Goal: Information Seeking & Learning: Learn about a topic

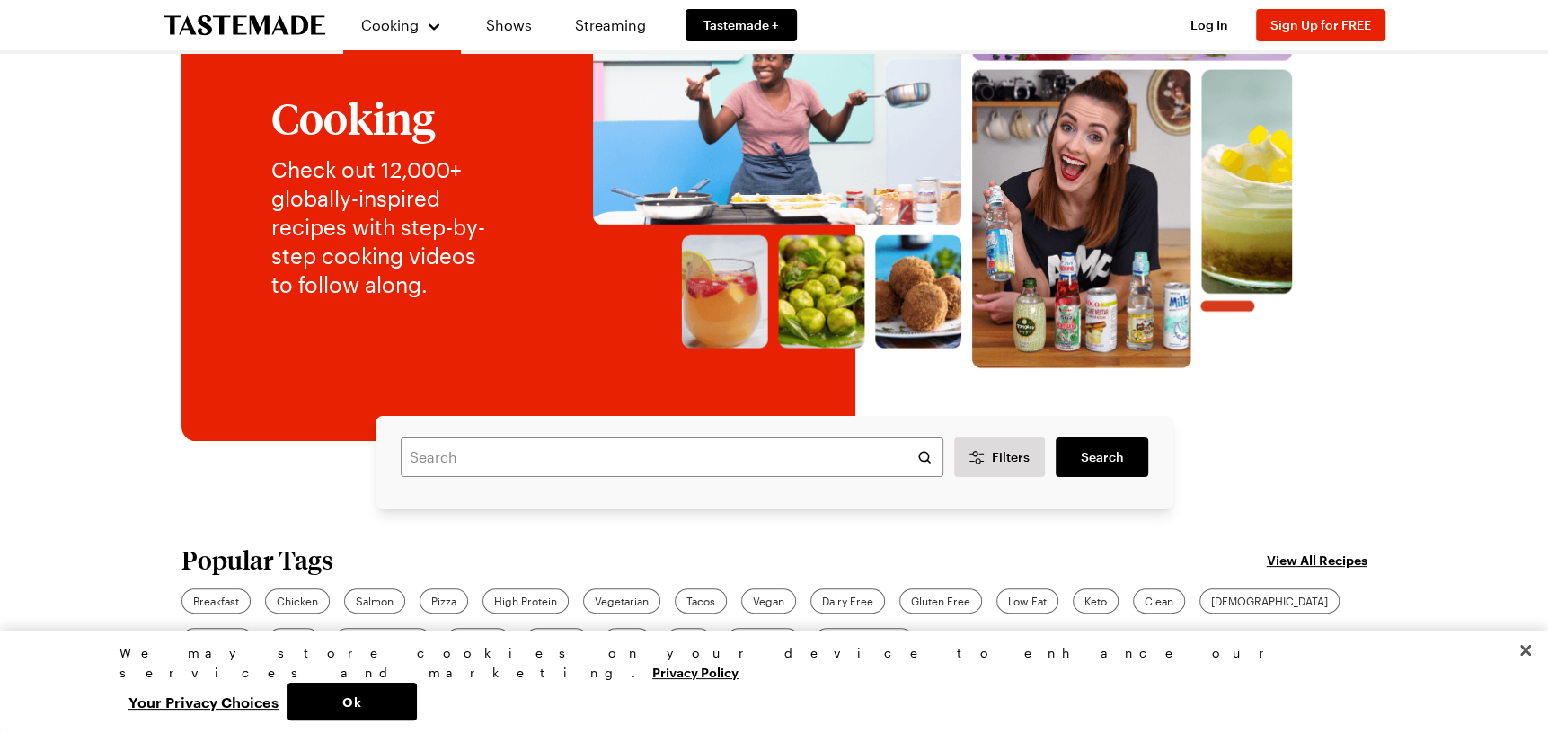
scroll to position [90, 0]
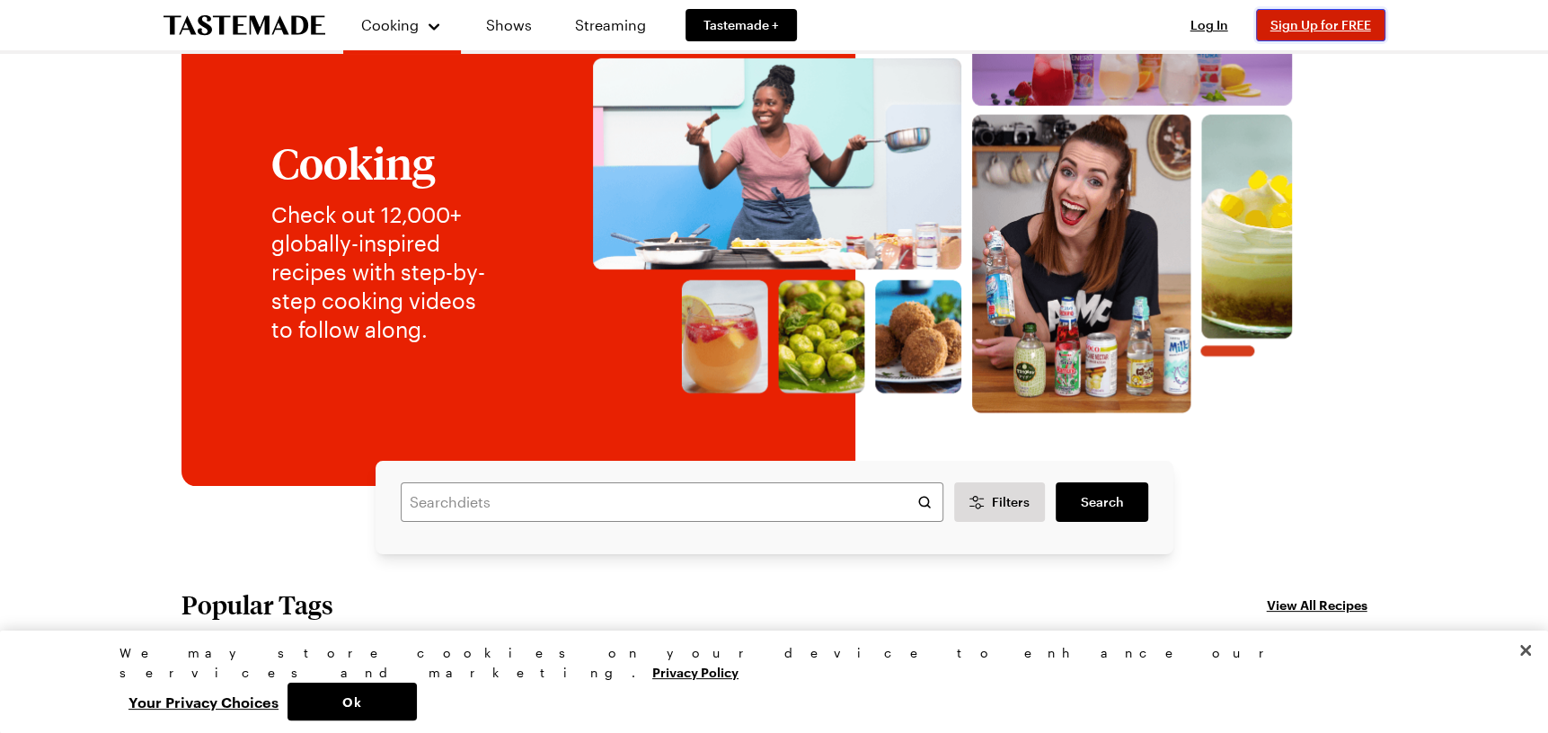
click at [1288, 29] on span "Sign Up for FREE" at bounding box center [1321, 24] width 101 height 15
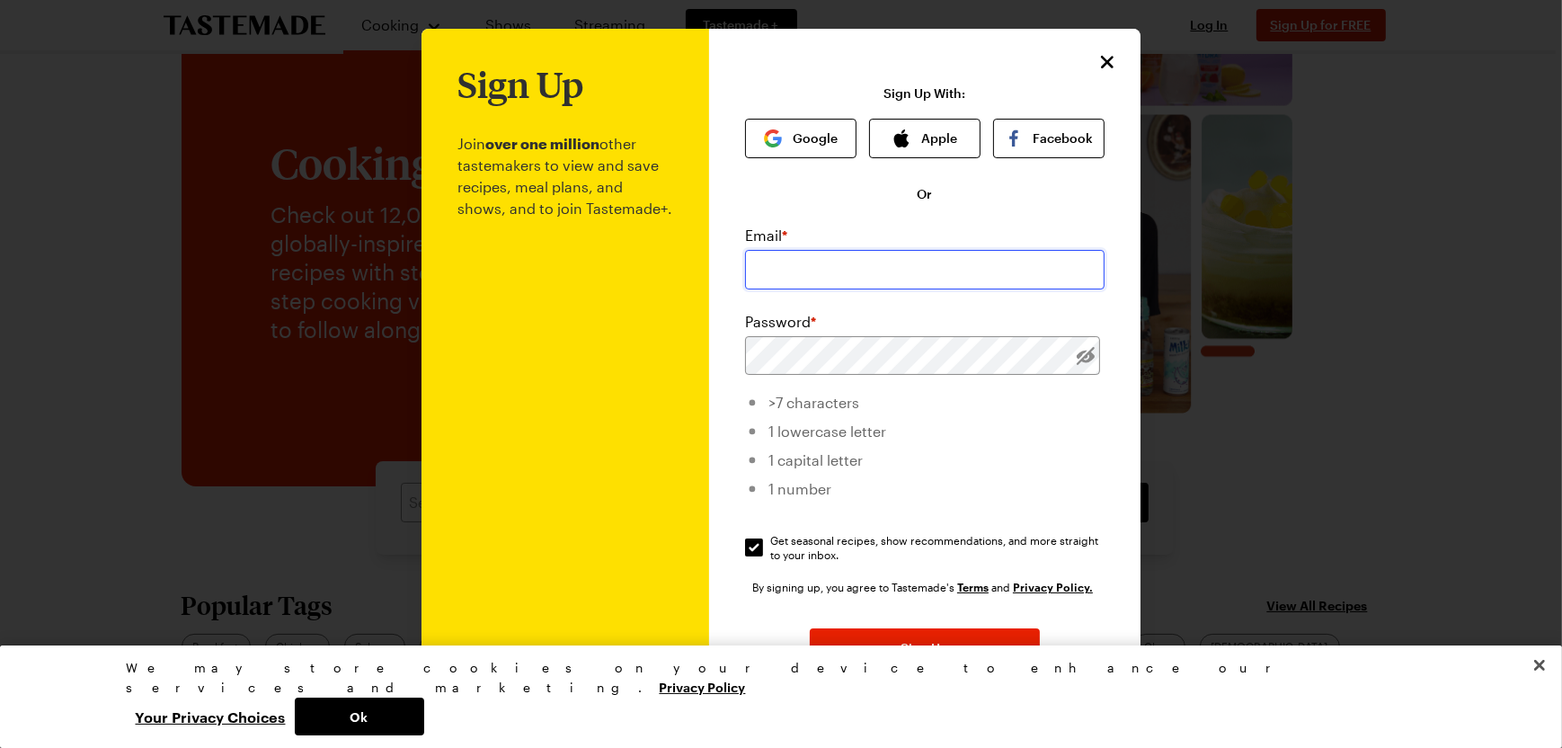
type input "nyyfan257@aol.com"
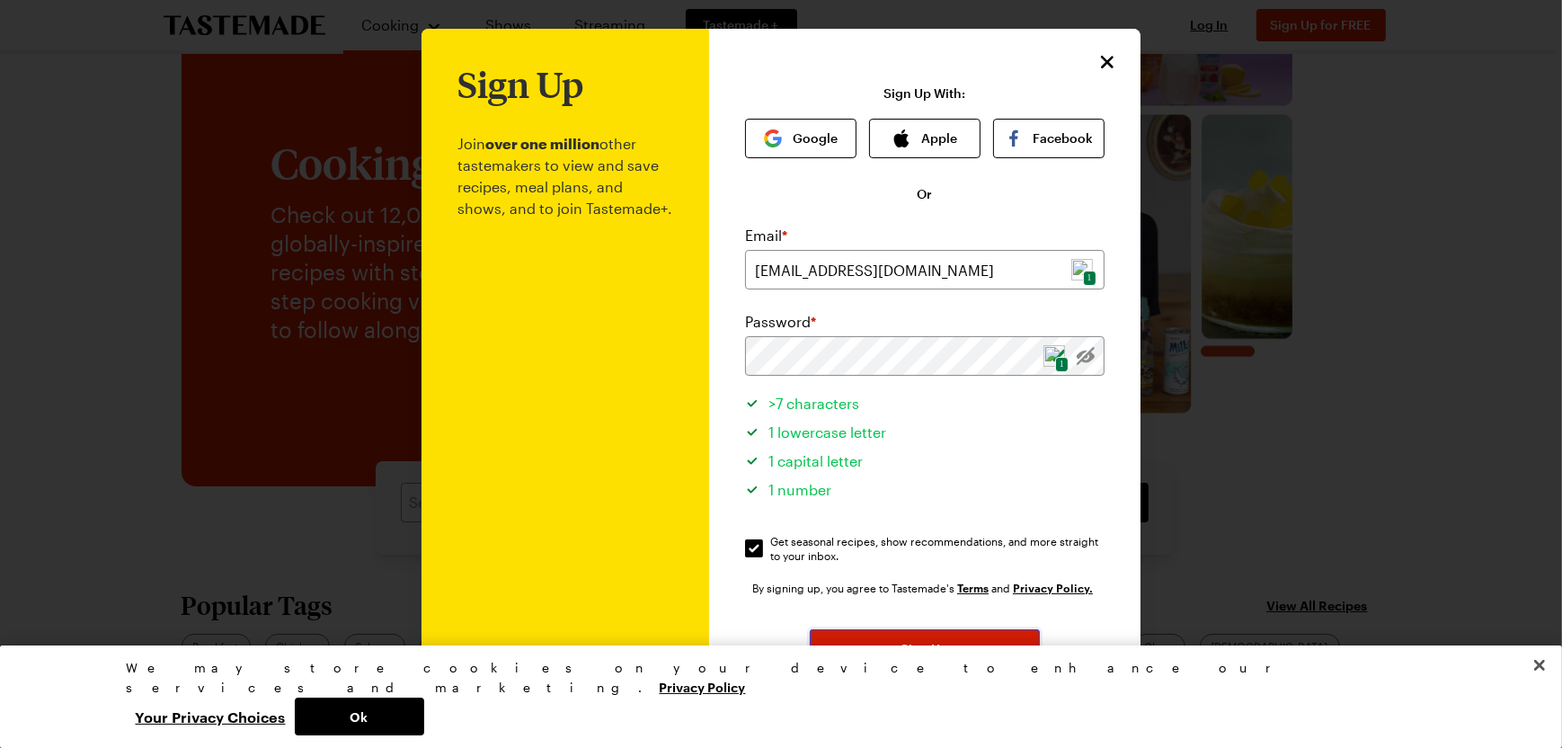
click at [966, 650] on button "Sign Up" at bounding box center [925, 649] width 230 height 40
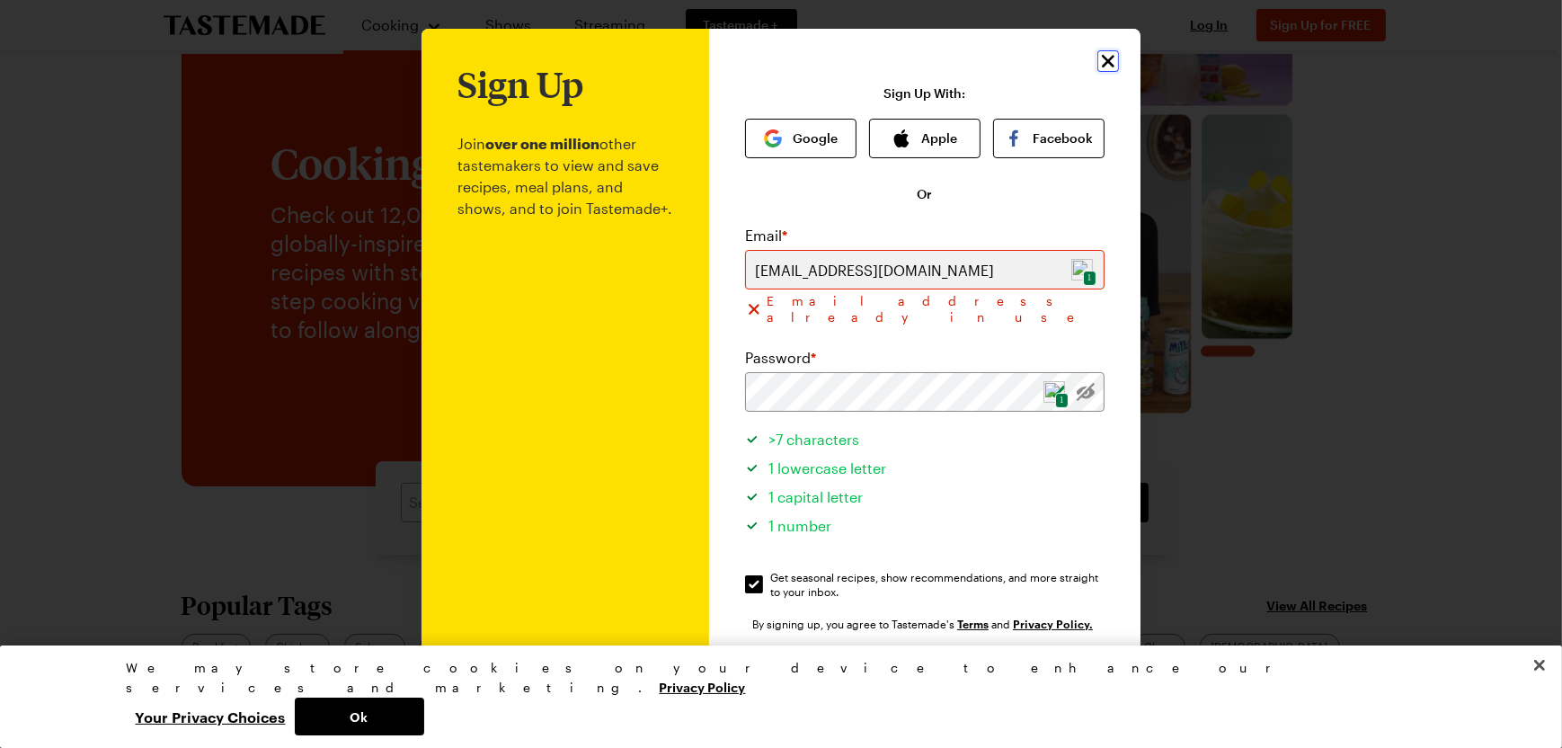
click at [1104, 59] on icon "Close" at bounding box center [1108, 61] width 13 height 13
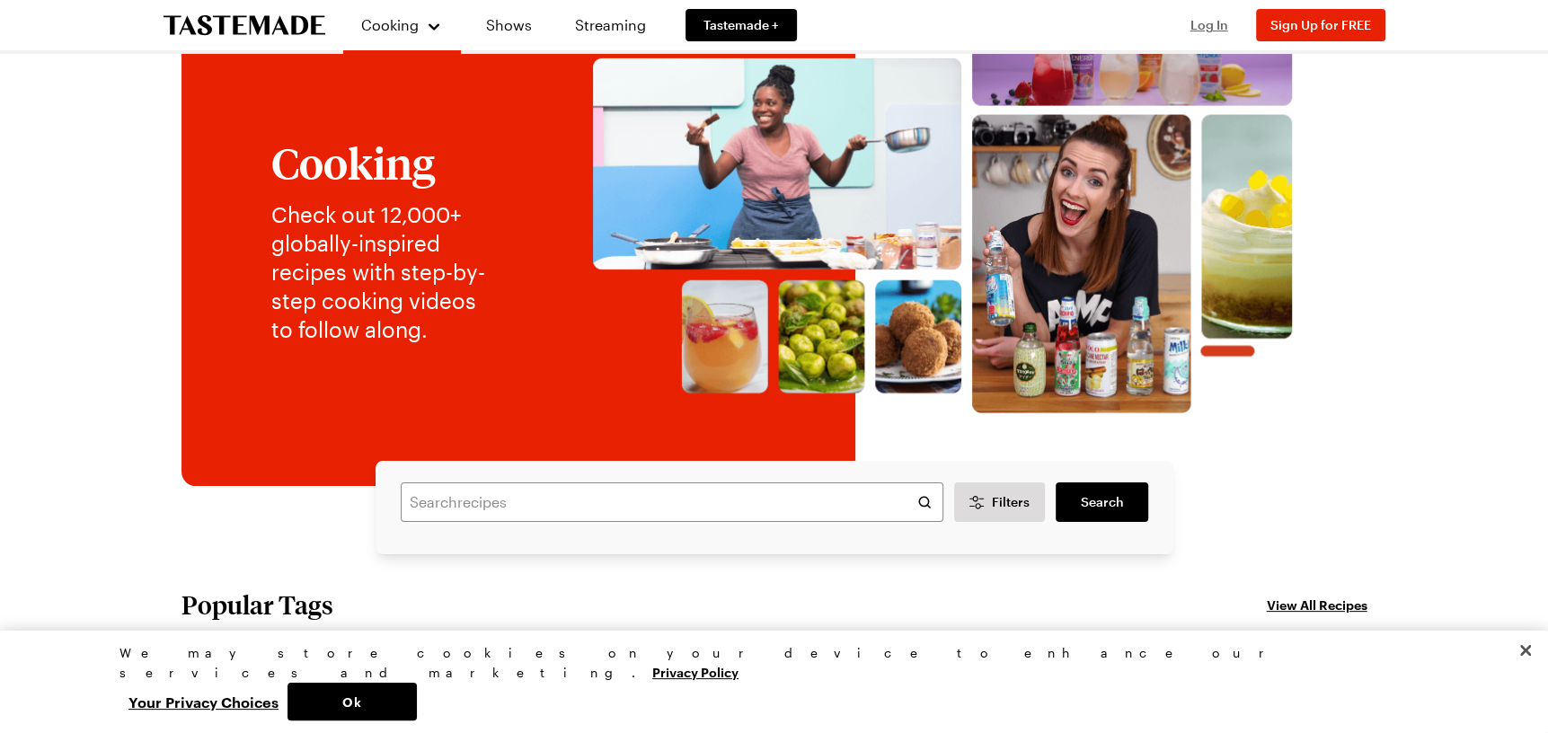
click at [1195, 27] on span "Log In" at bounding box center [1210, 24] width 38 height 15
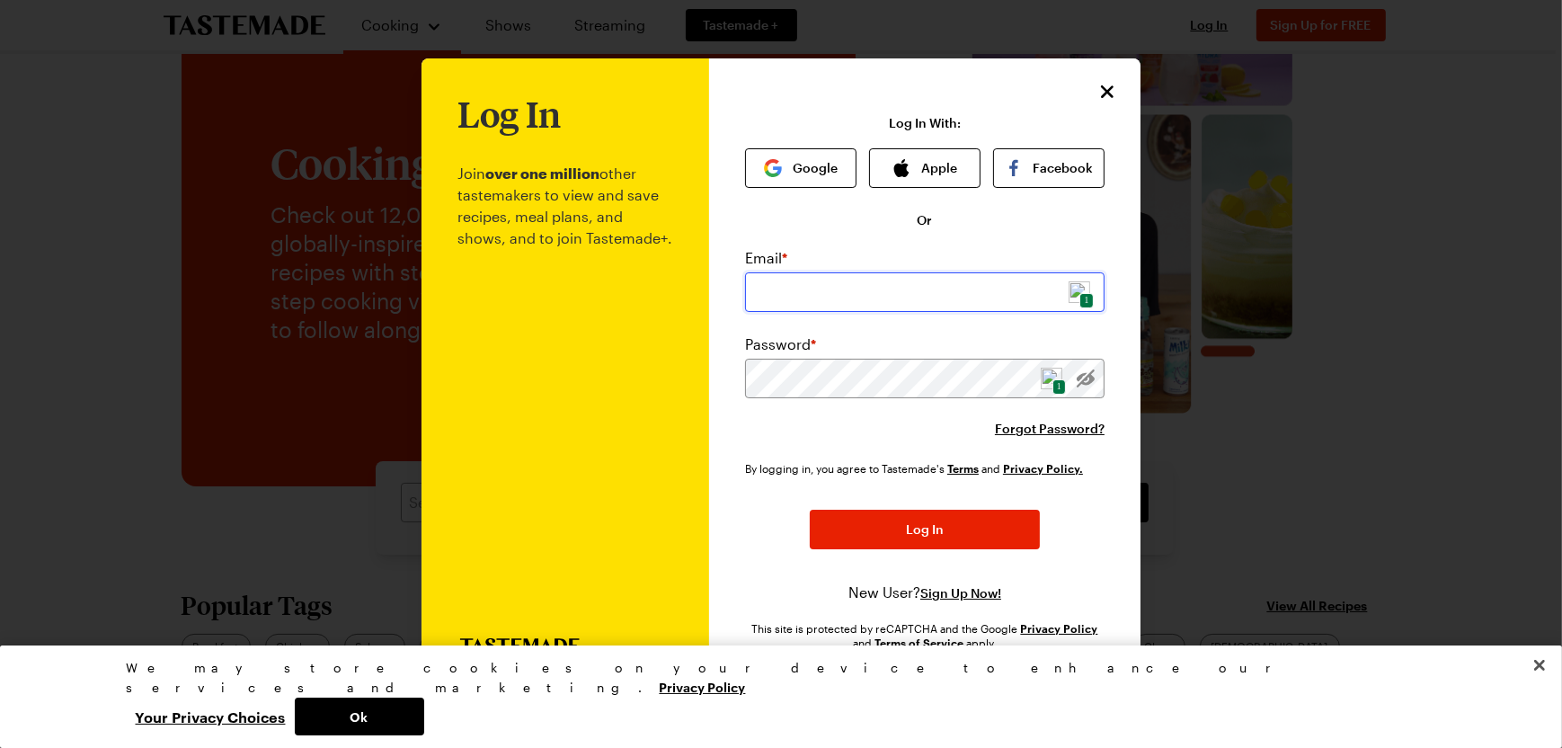
type input "nyyfan257@aol.com"
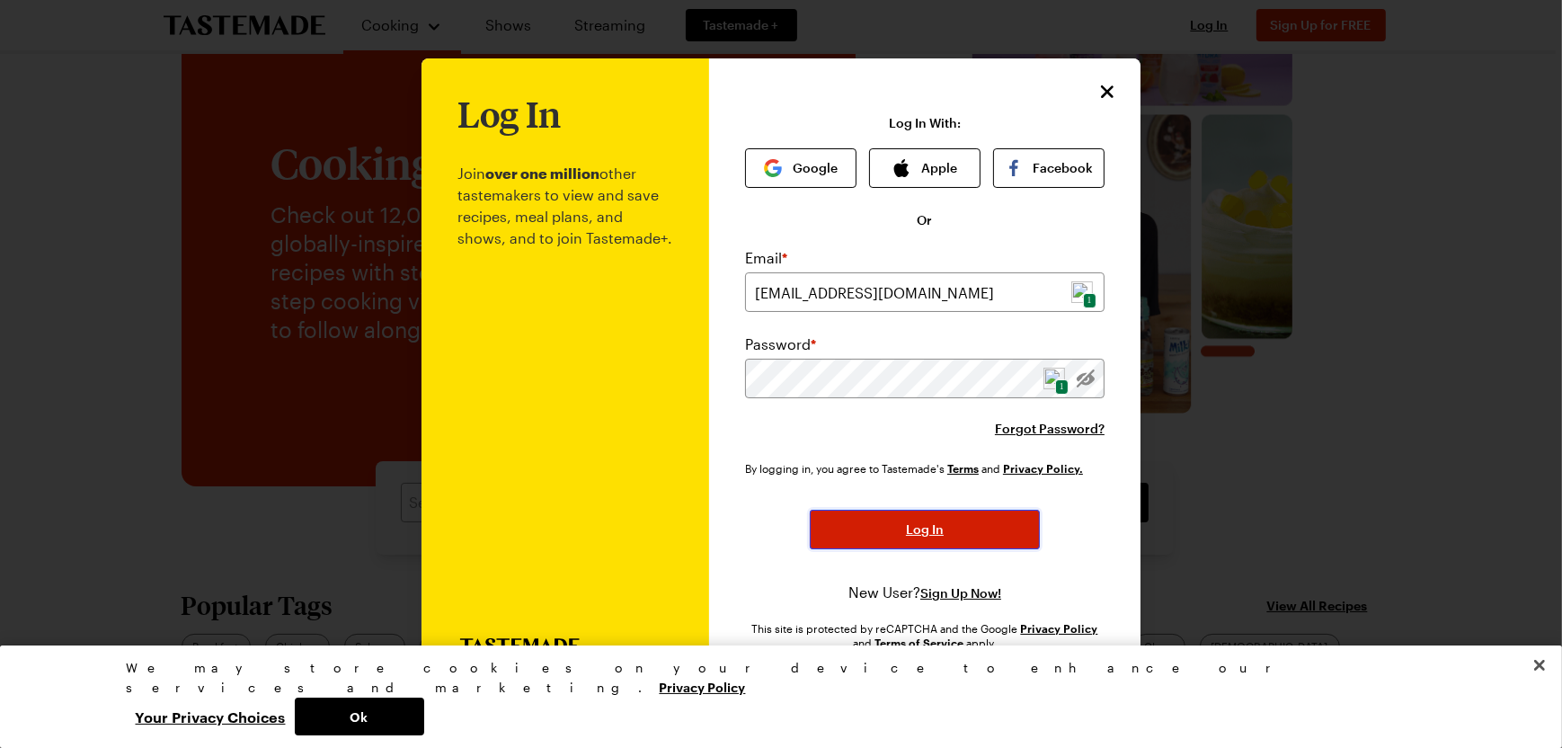
click at [898, 532] on button "Log In" at bounding box center [925, 530] width 230 height 40
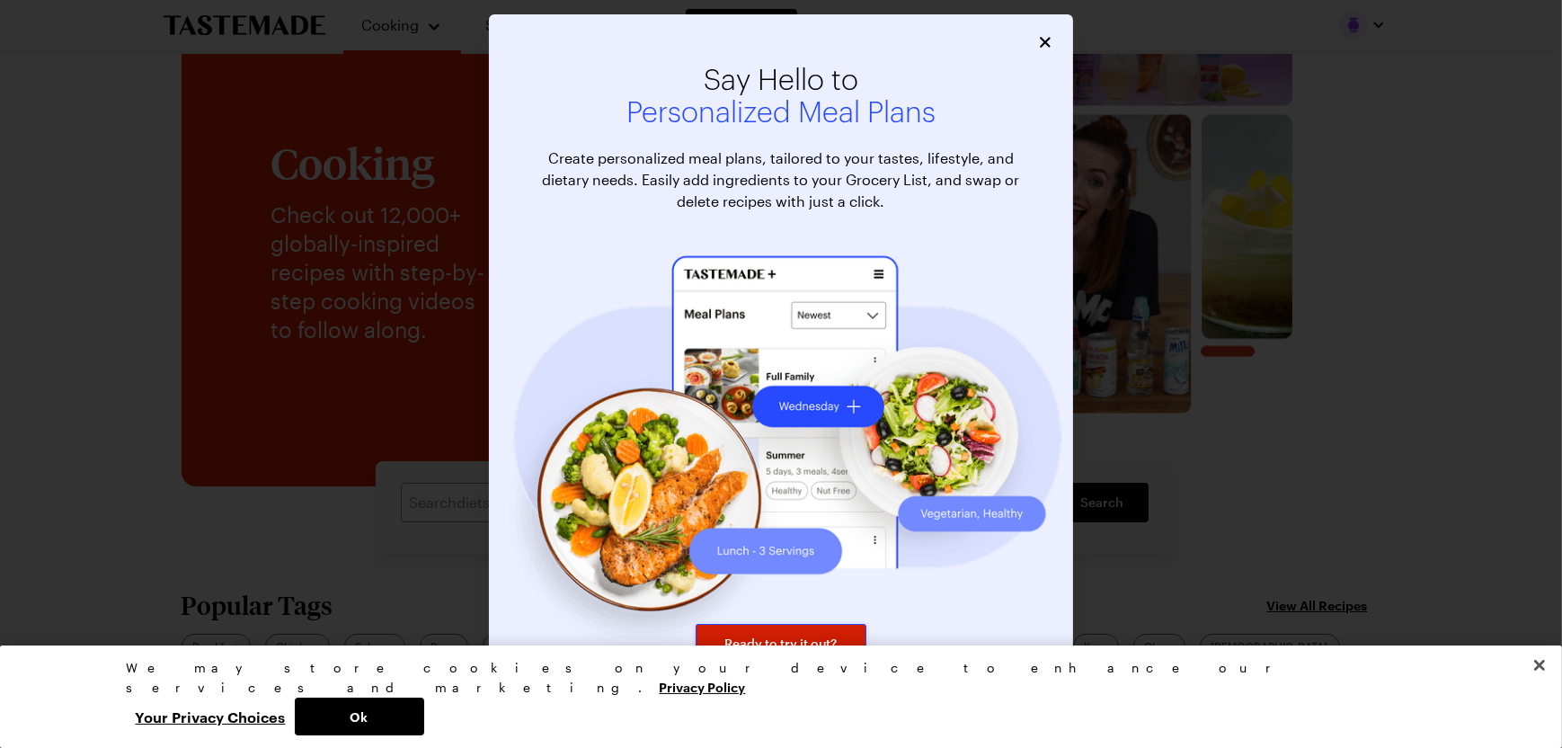
click at [767, 643] on span "Ready to try it out?" at bounding box center [781, 643] width 112 height 18
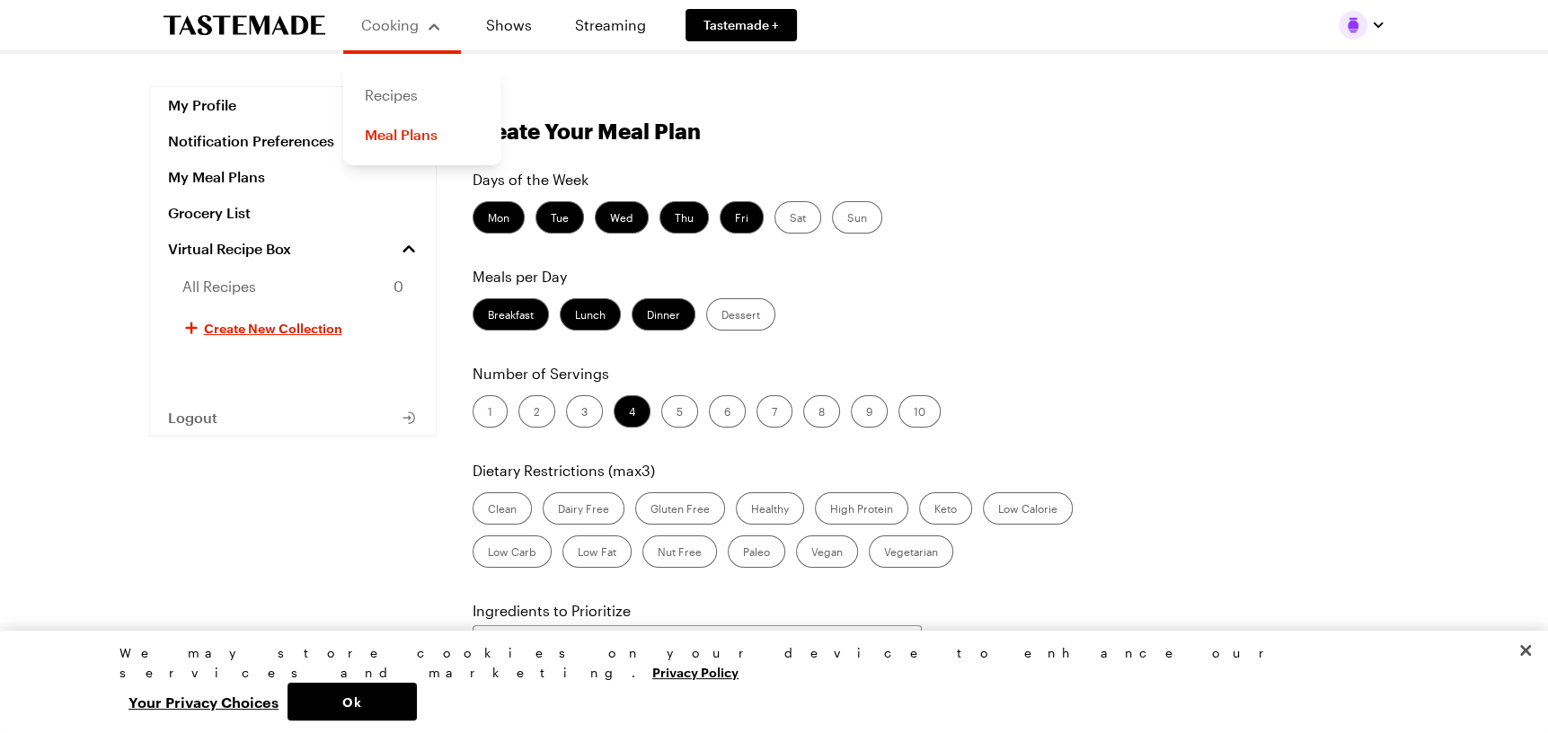
click at [391, 95] on link "Recipes" at bounding box center [422, 95] width 137 height 40
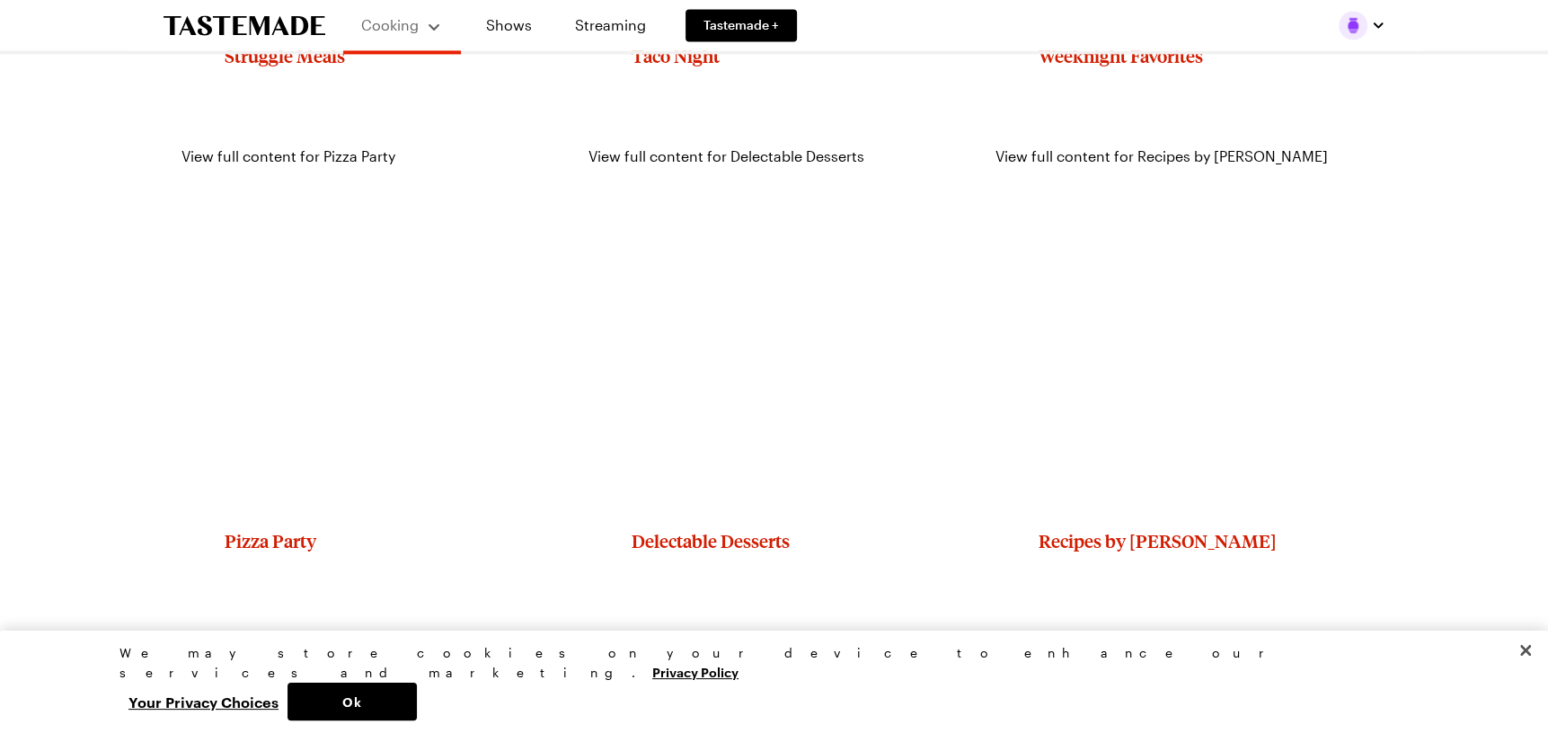
scroll to position [2247, 0]
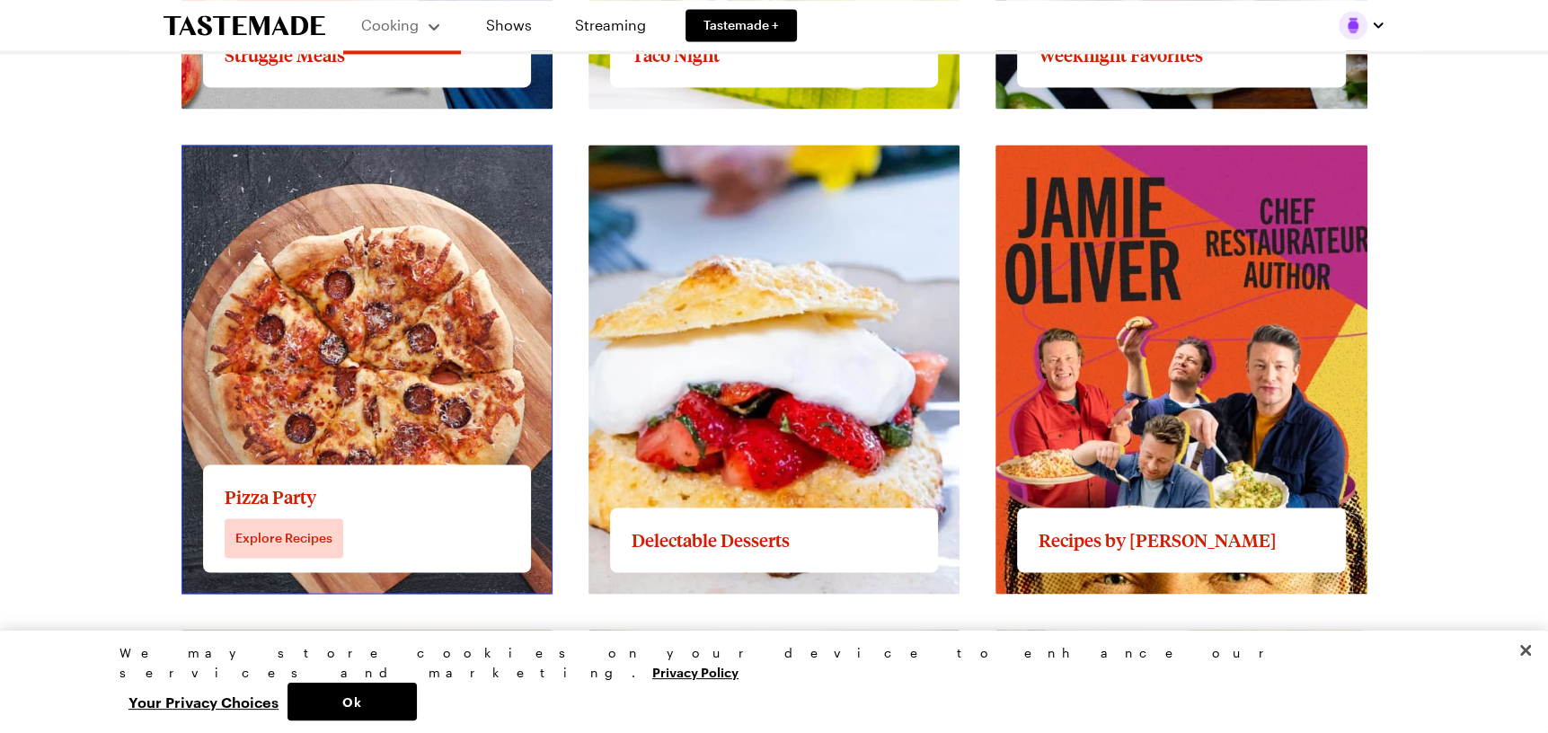
click at [308, 164] on link "View full content for Pizza Party" at bounding box center [289, 154] width 214 height 17
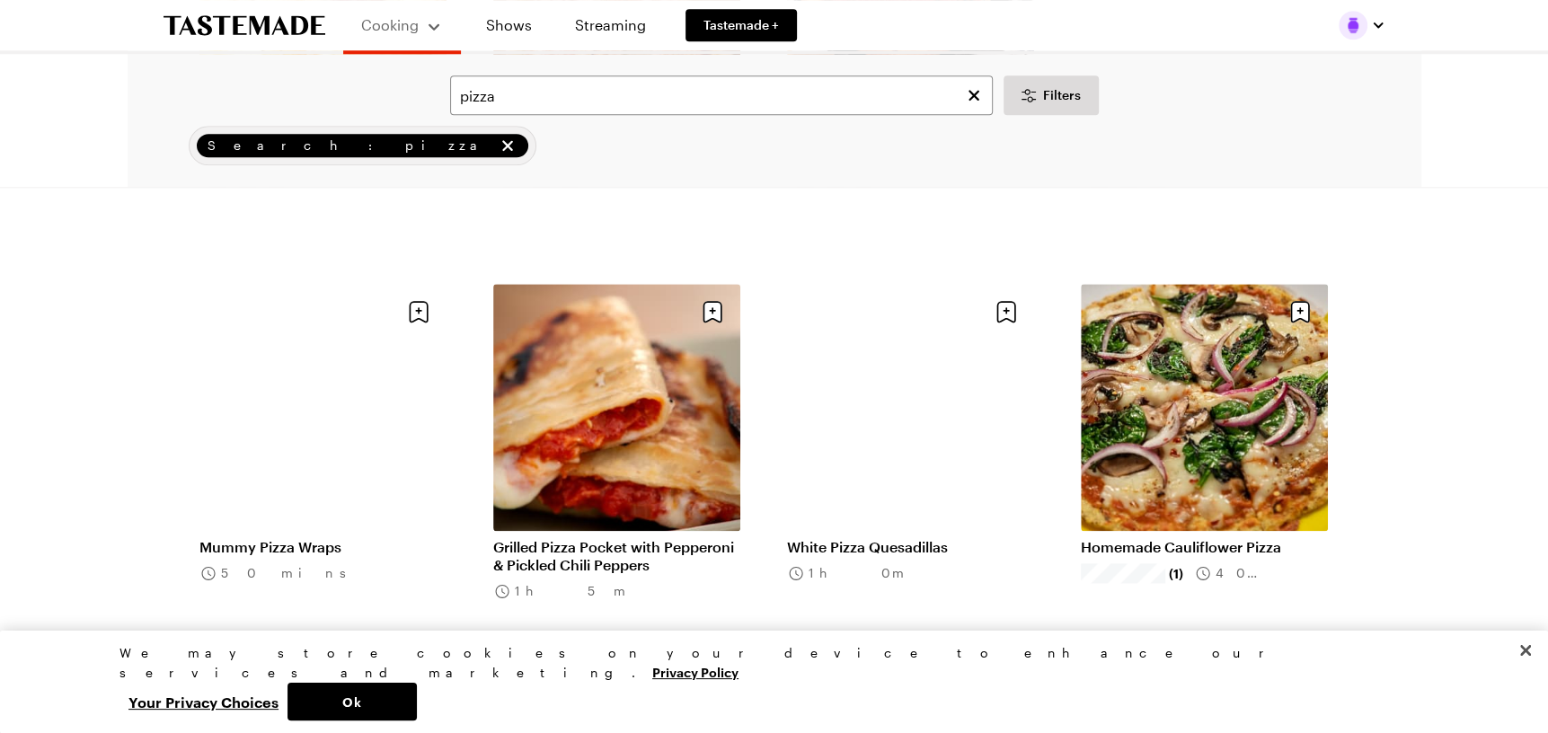
scroll to position [1618, 0]
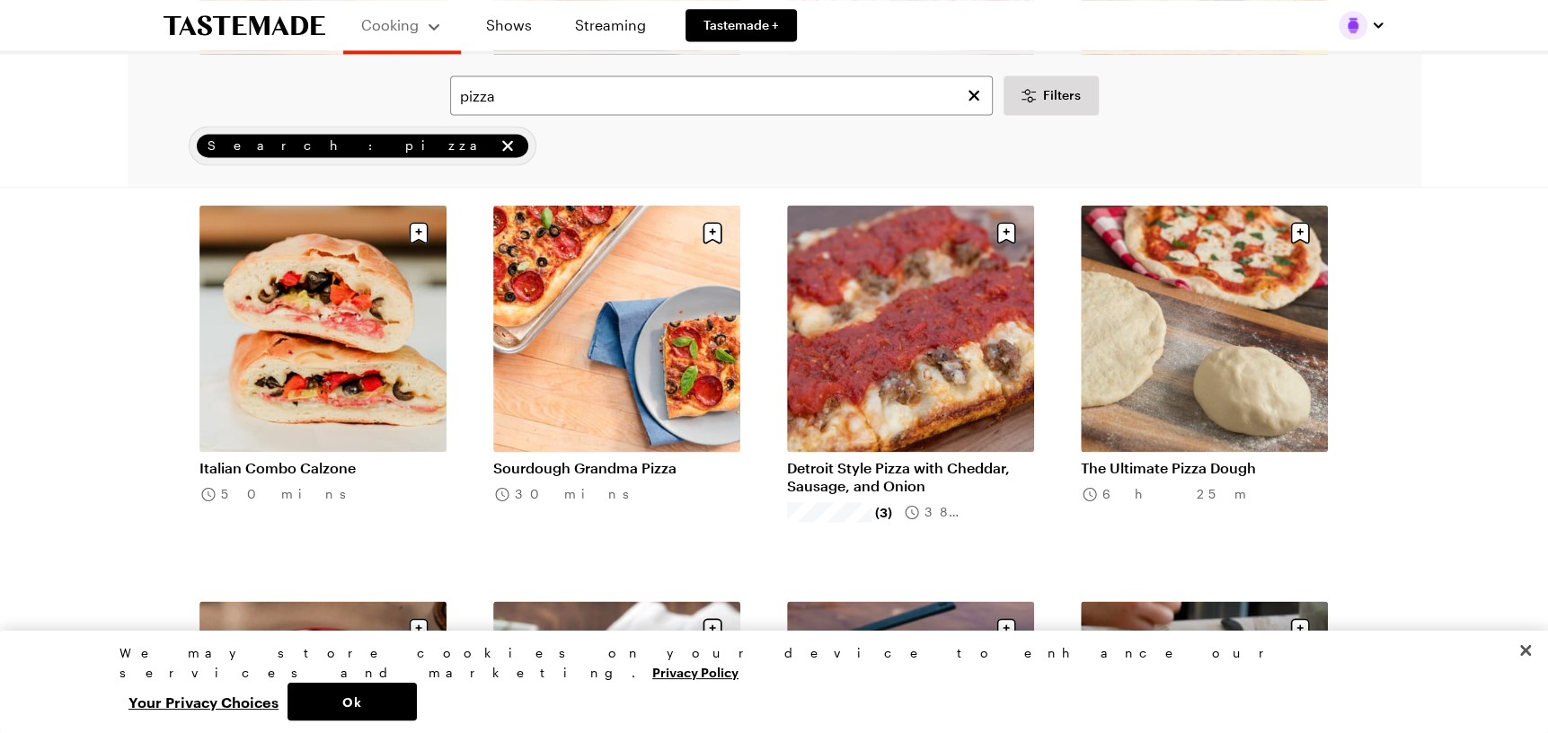
scroll to position [2067, 0]
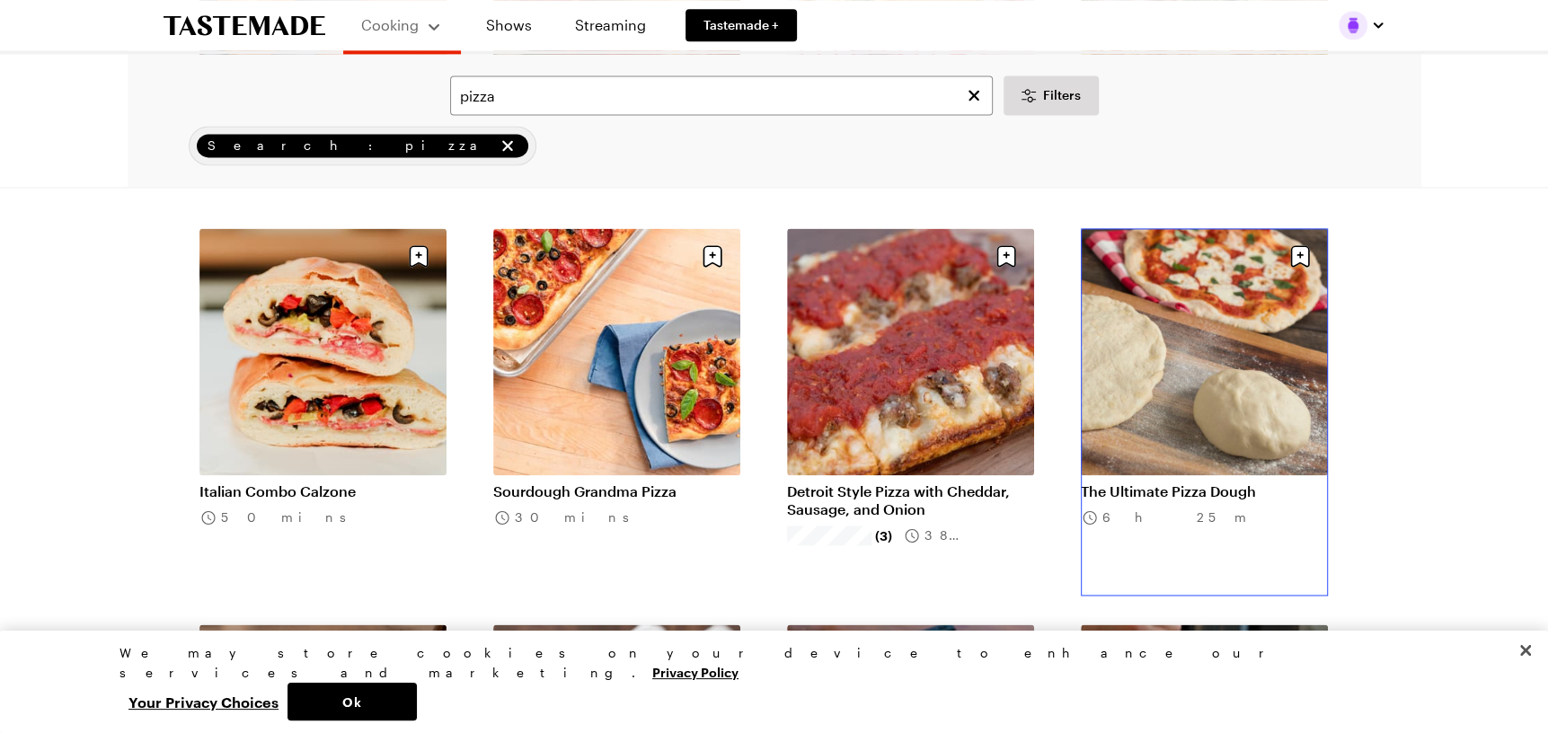
click at [1203, 483] on link "The Ultimate Pizza Dough" at bounding box center [1204, 492] width 247 height 18
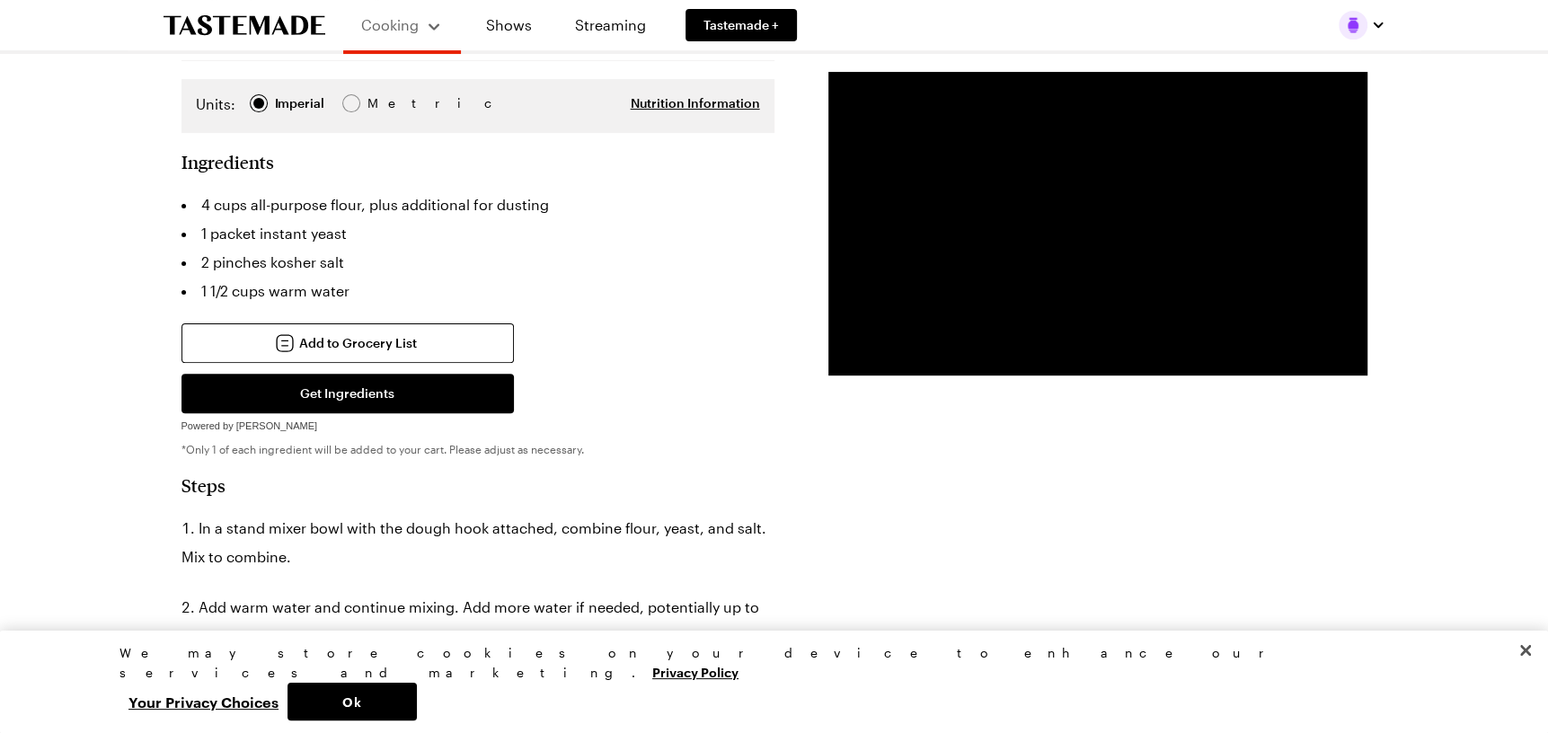
scroll to position [270, 0]
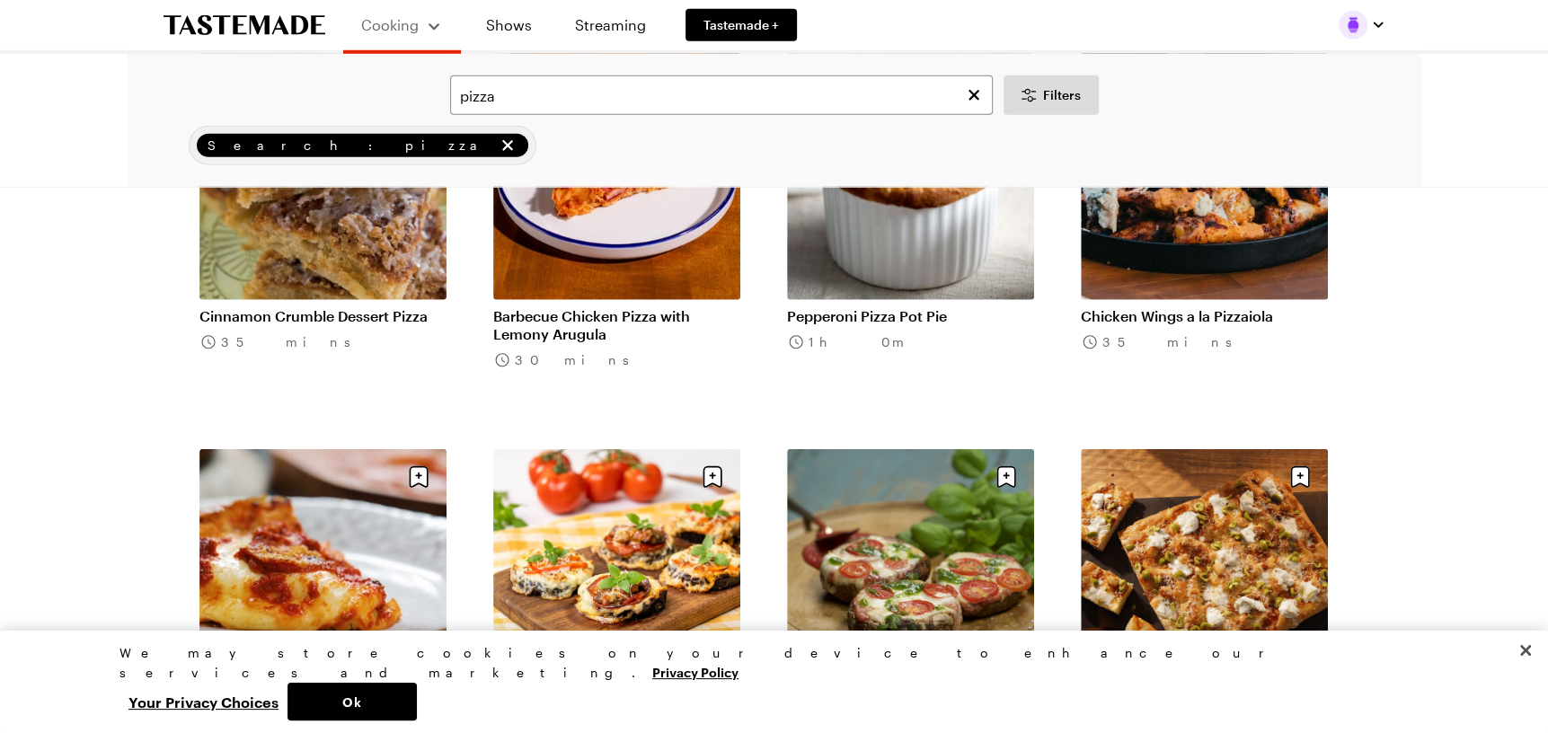
scroll to position [4314, 0]
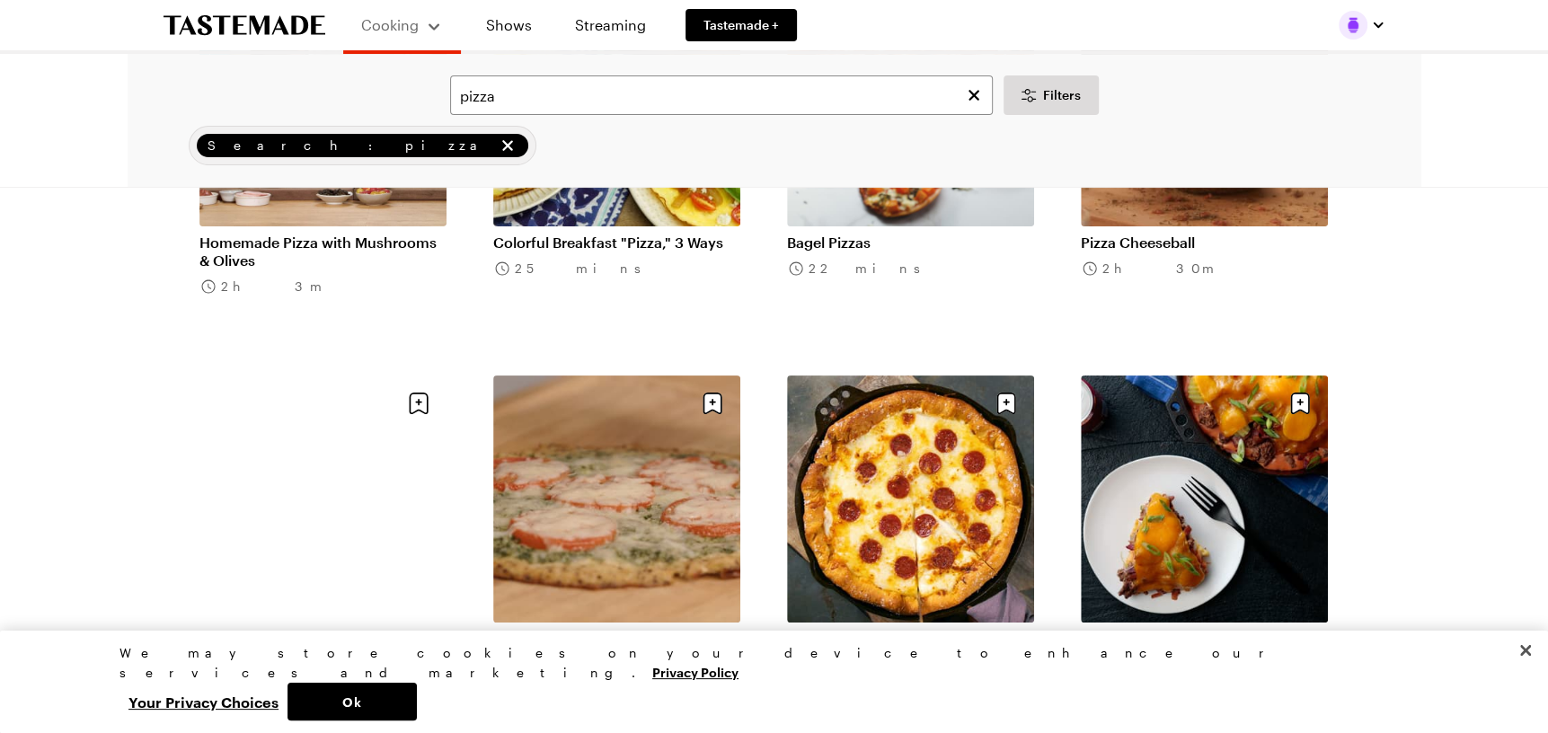
scroll to position [5931, 0]
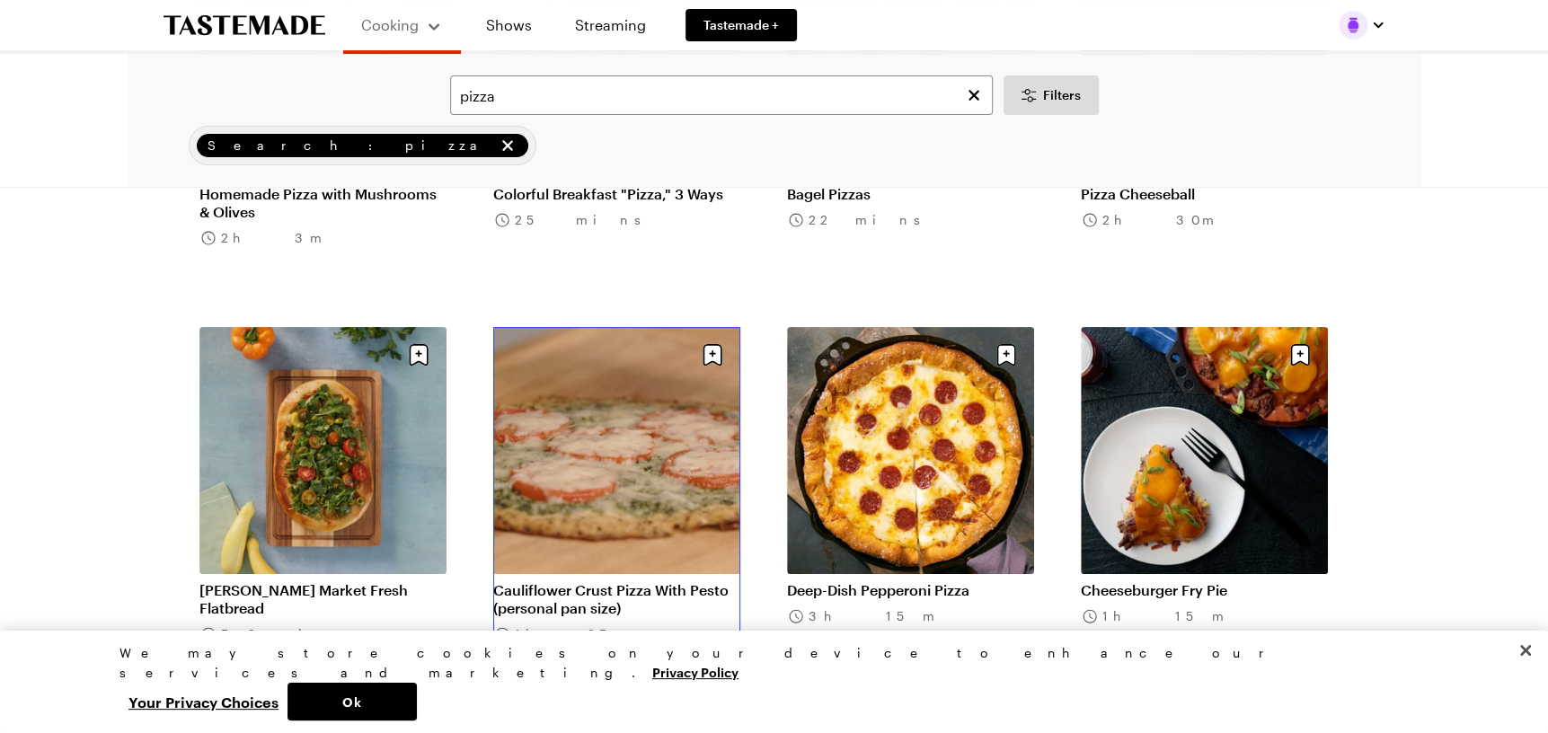
click at [635, 581] on link "Cauliflower Crust Pizza With Pesto (personal pan size)" at bounding box center [616, 599] width 247 height 36
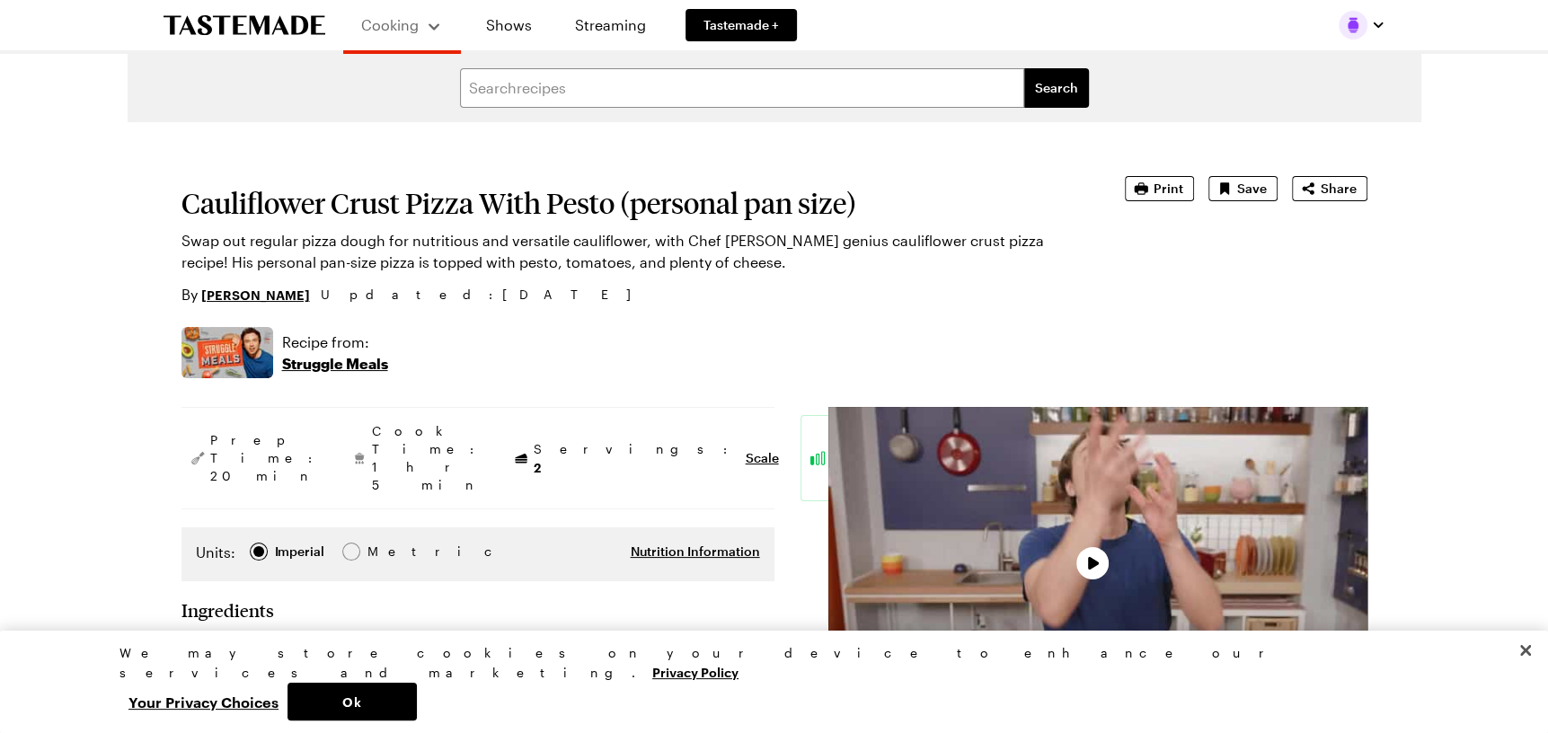
type textarea "x"
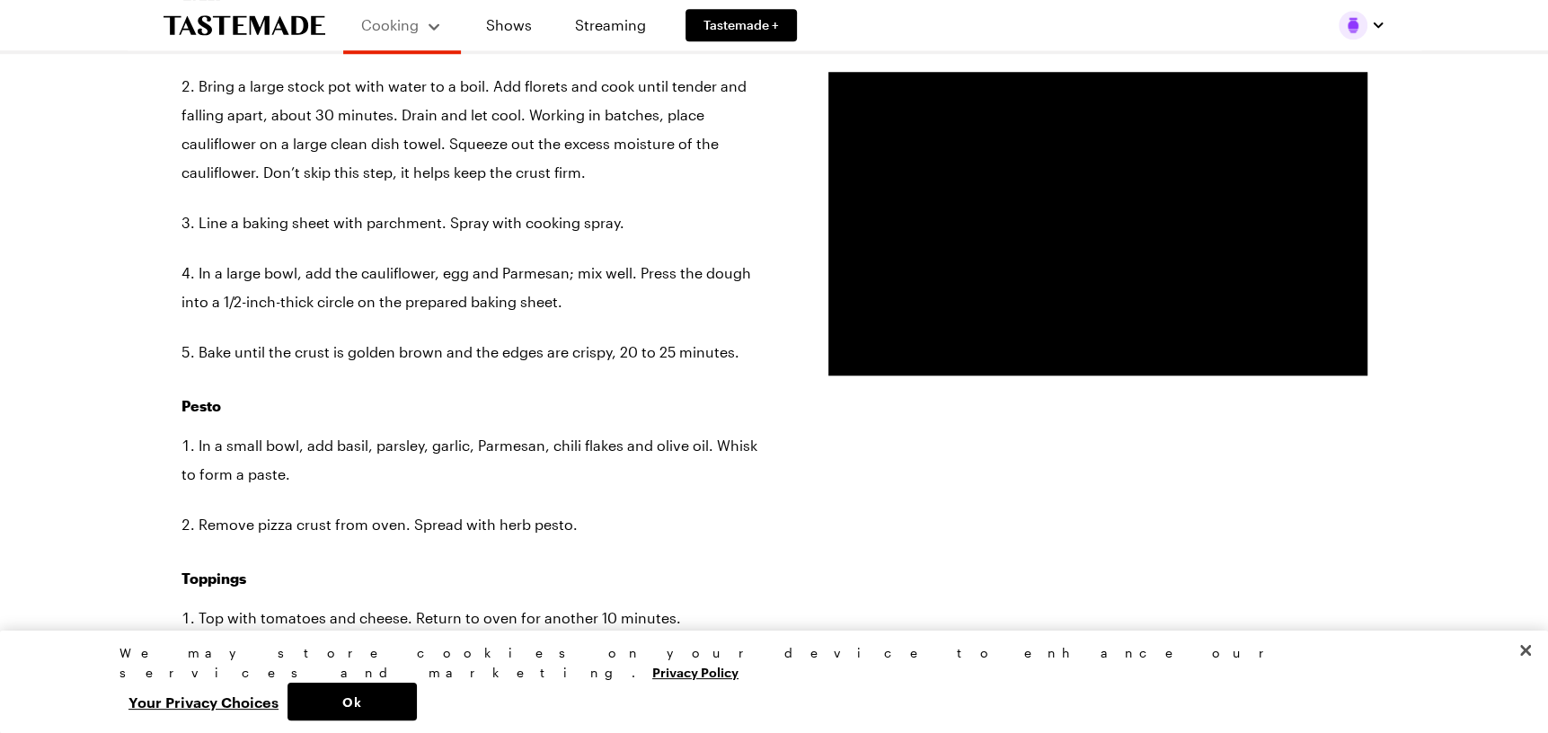
scroll to position [1348, 0]
